Goal: Information Seeking & Learning: Learn about a topic

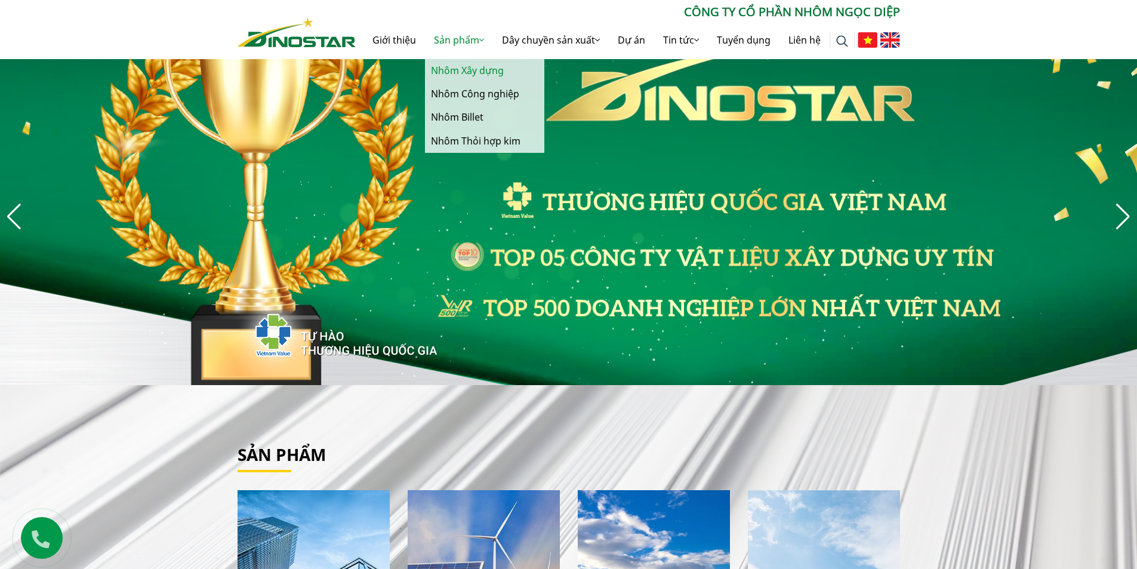
click at [466, 72] on link "Nhôm Xây dựng" at bounding box center [484, 70] width 119 height 23
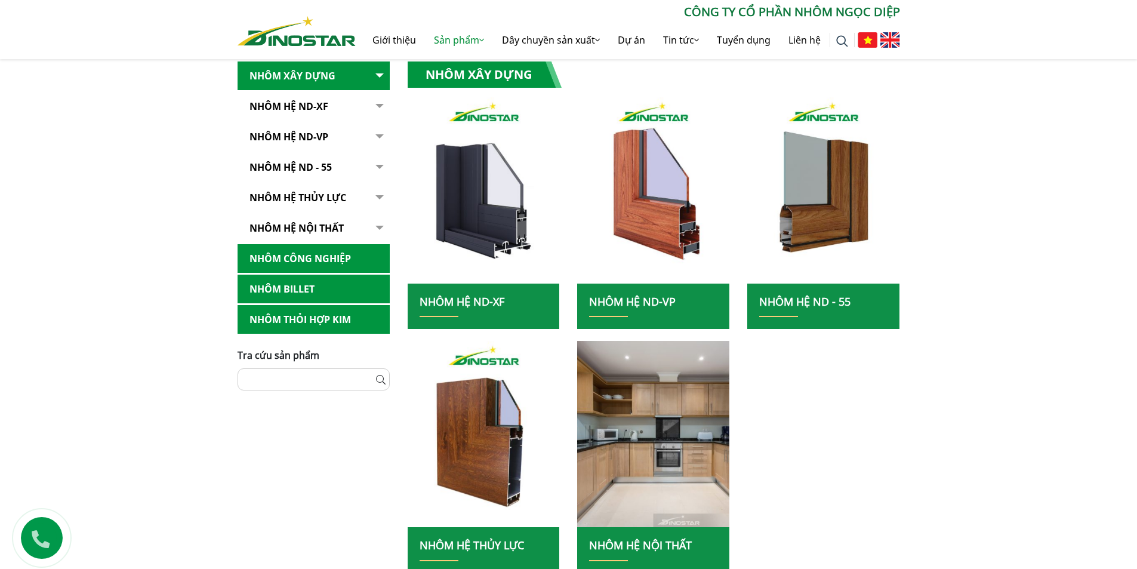
scroll to position [239, 0]
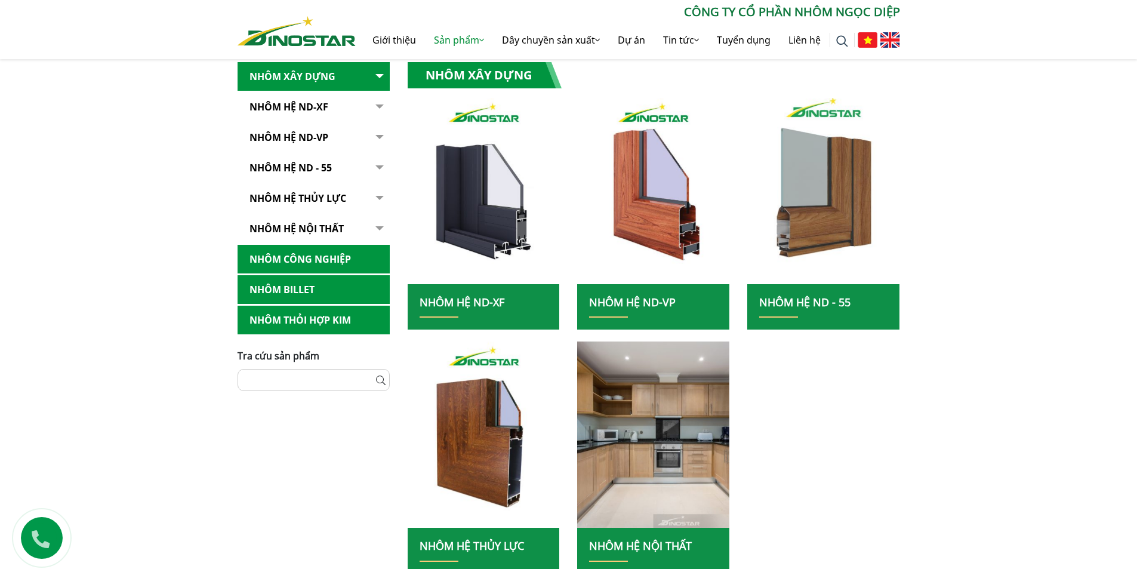
click at [793, 208] on img at bounding box center [824, 190] width 163 height 199
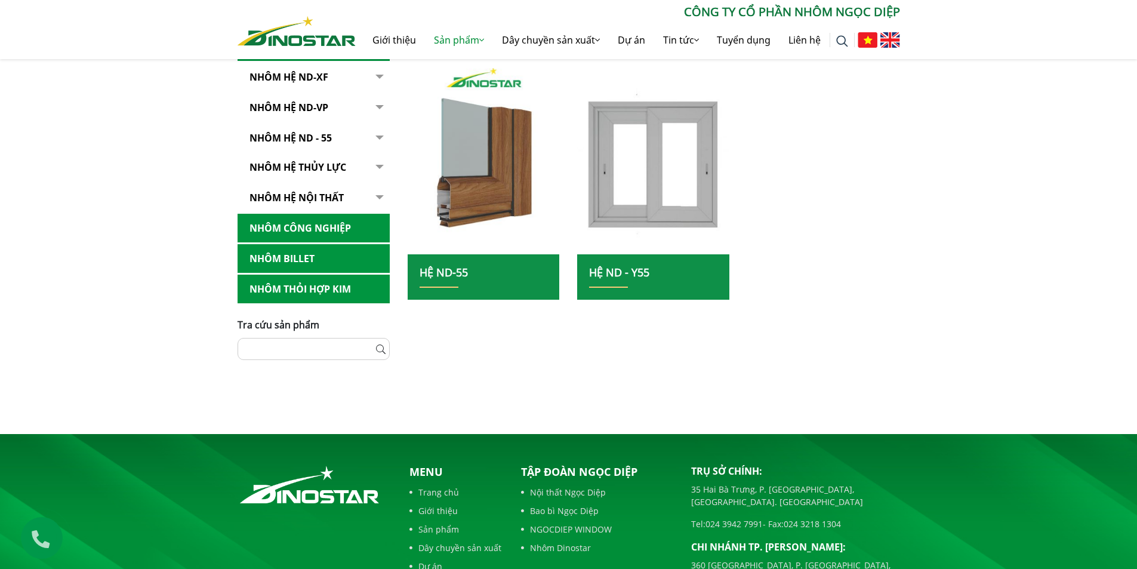
scroll to position [239, 0]
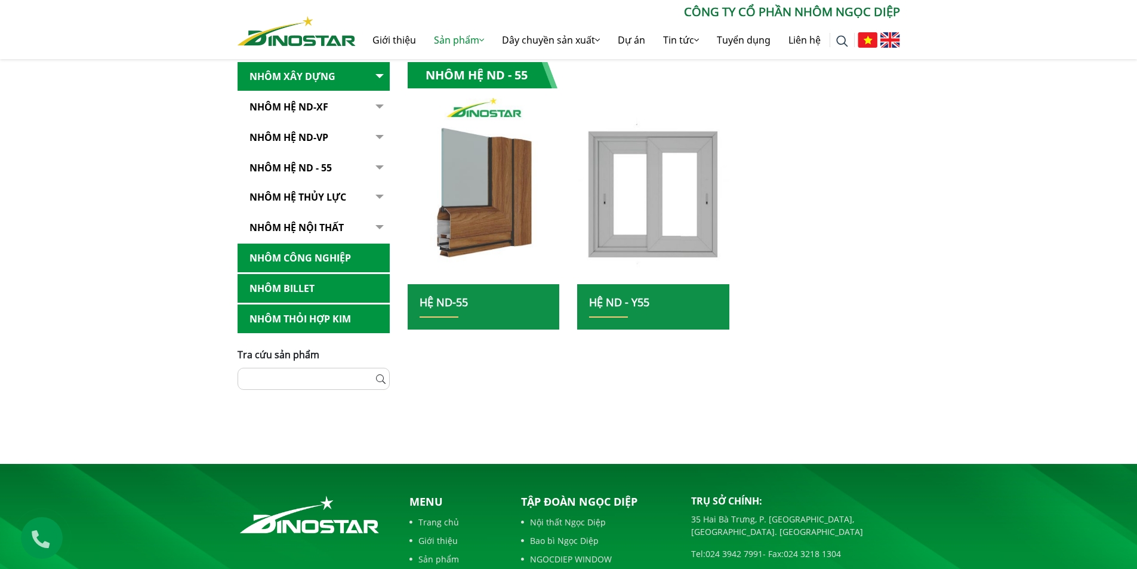
click at [479, 201] on img at bounding box center [483, 190] width 163 height 199
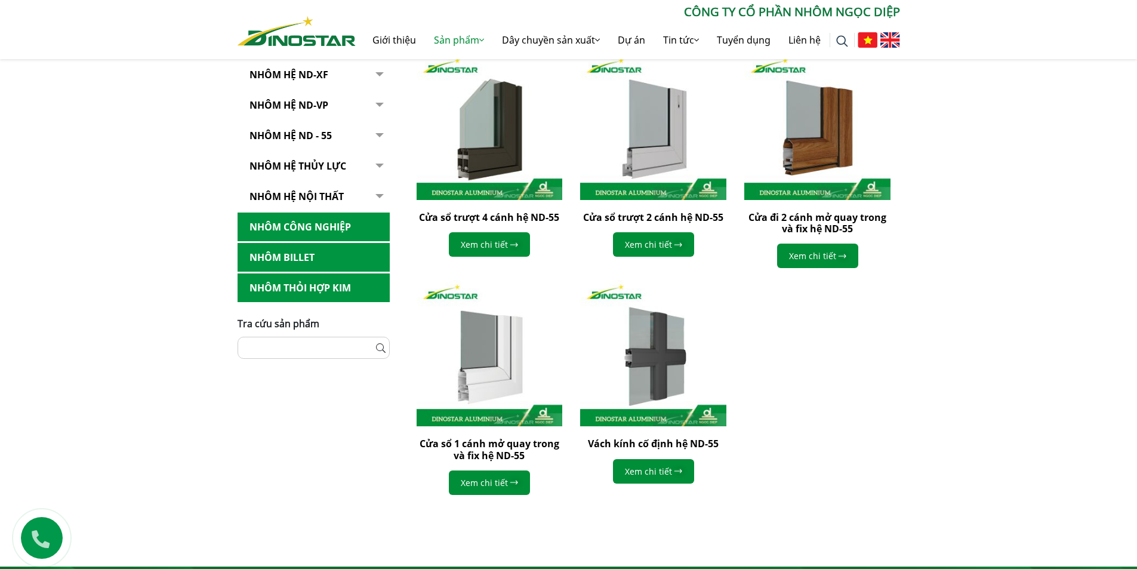
scroll to position [358, 0]
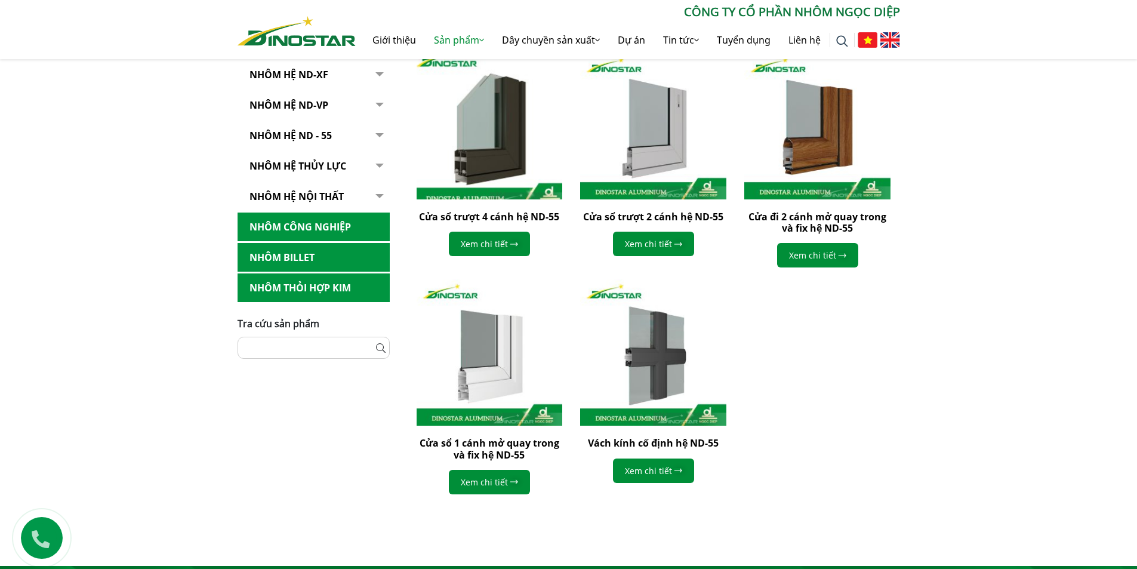
click at [483, 165] on img at bounding box center [489, 126] width 161 height 161
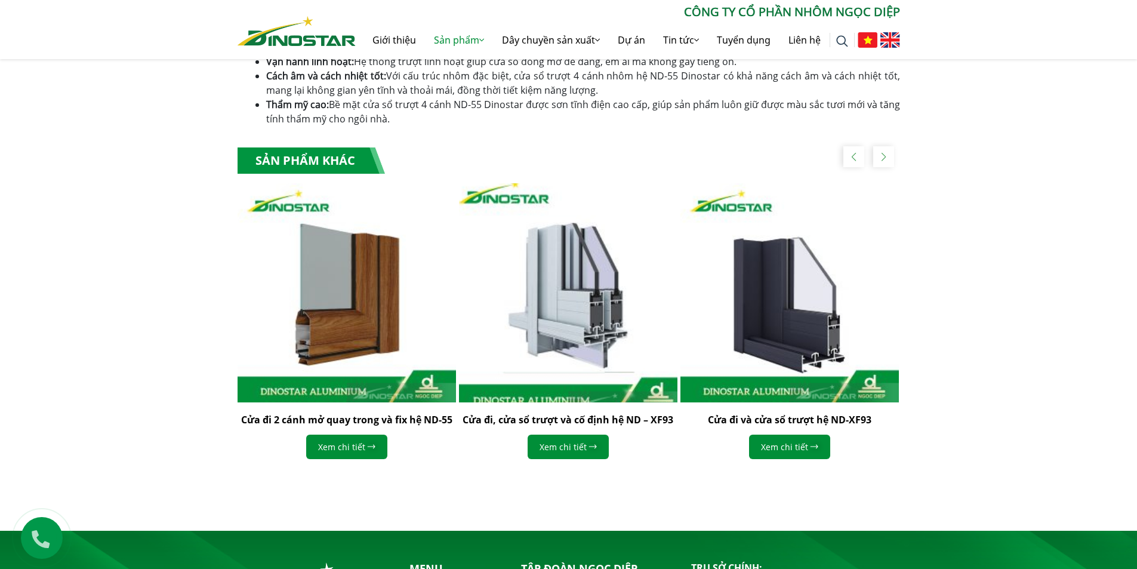
scroll to position [1076, 0]
